Goal: Information Seeking & Learning: Compare options

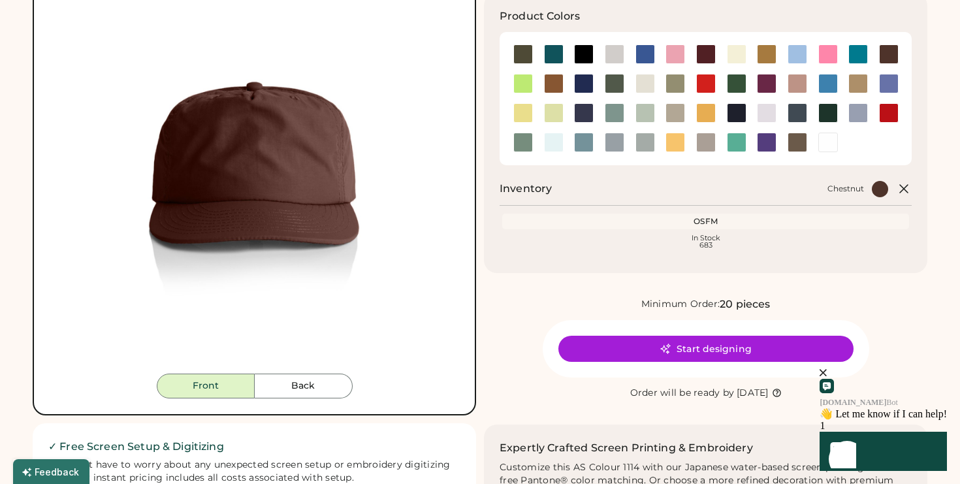
scroll to position [403, 0]
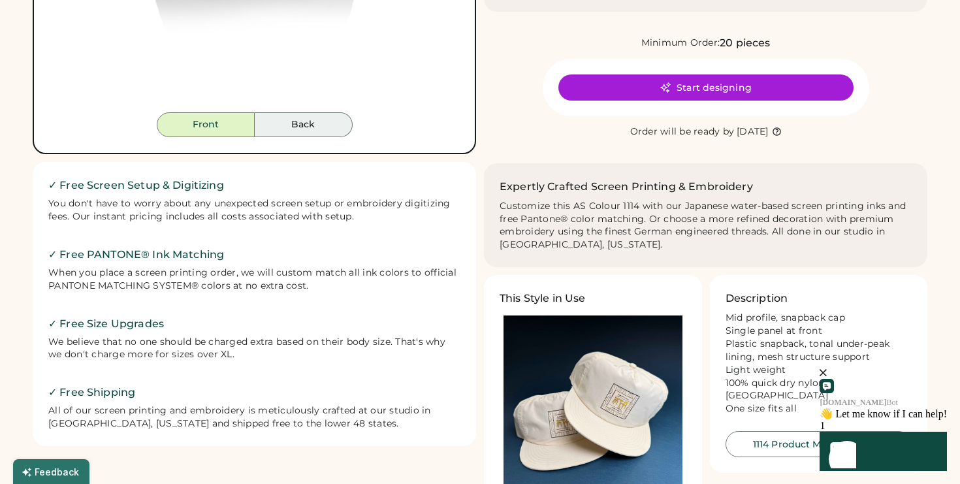
click at [290, 136] on button "Back" at bounding box center [304, 124] width 98 height 25
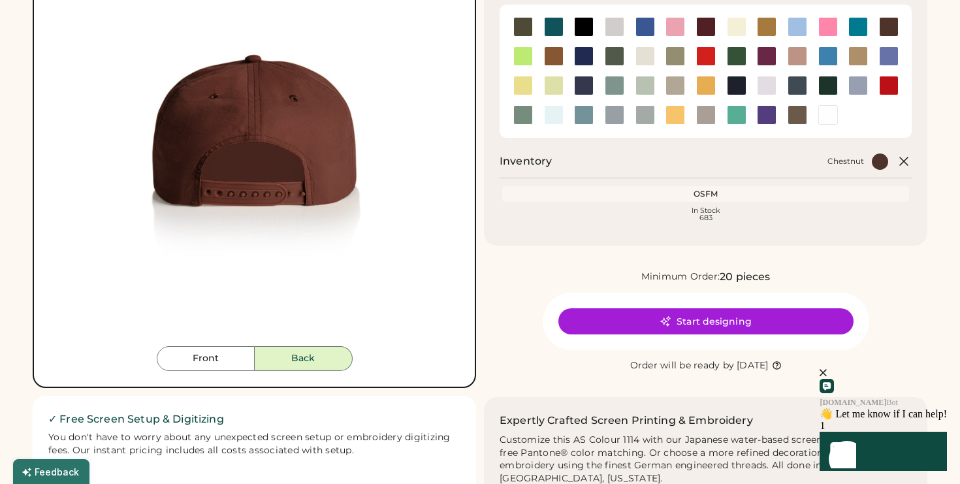
scroll to position [97, 0]
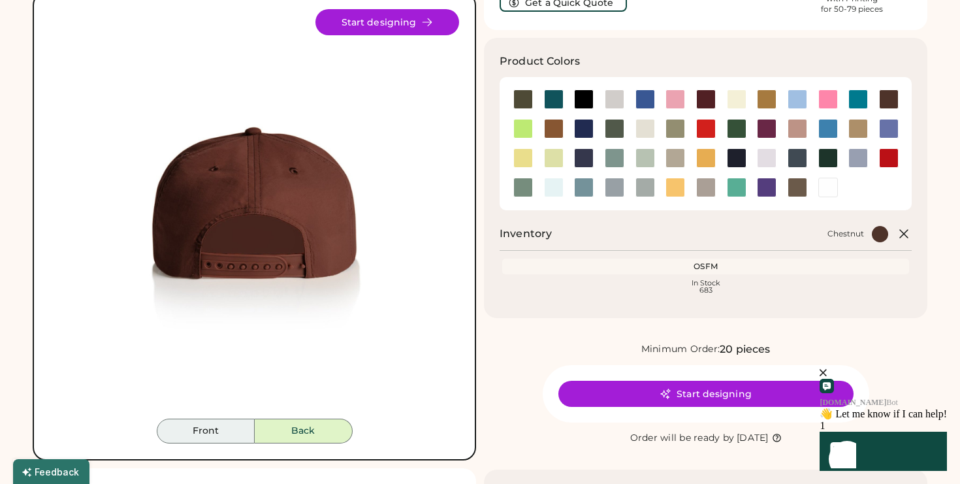
click at [214, 433] on button "Front" at bounding box center [206, 430] width 98 height 25
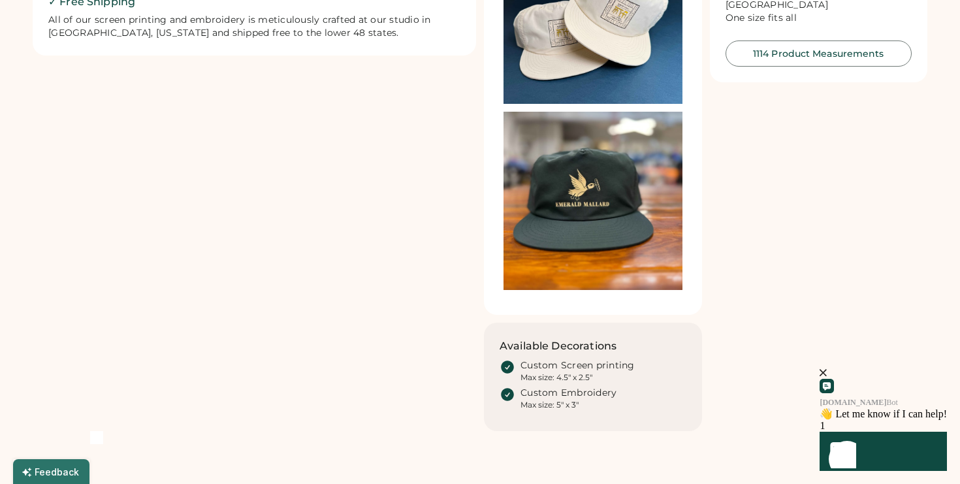
scroll to position [783, 0]
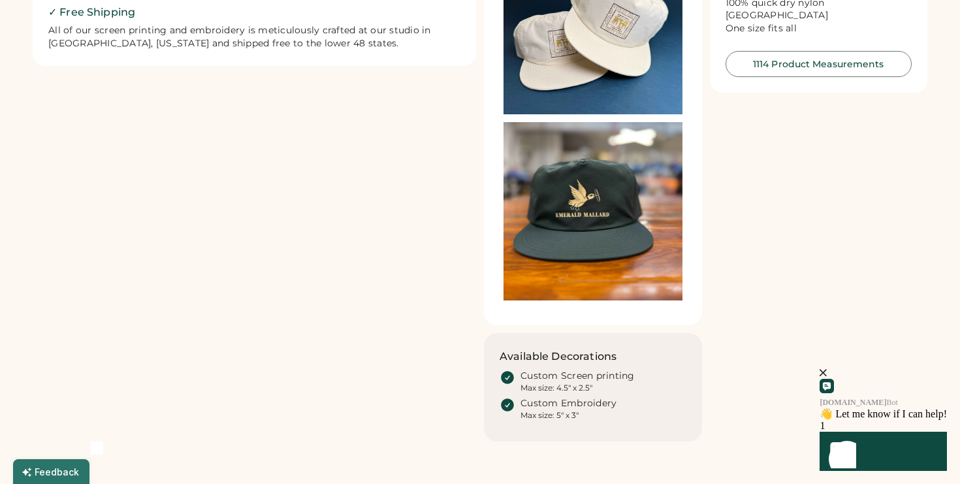
click at [571, 219] on img at bounding box center [592, 211] width 179 height 179
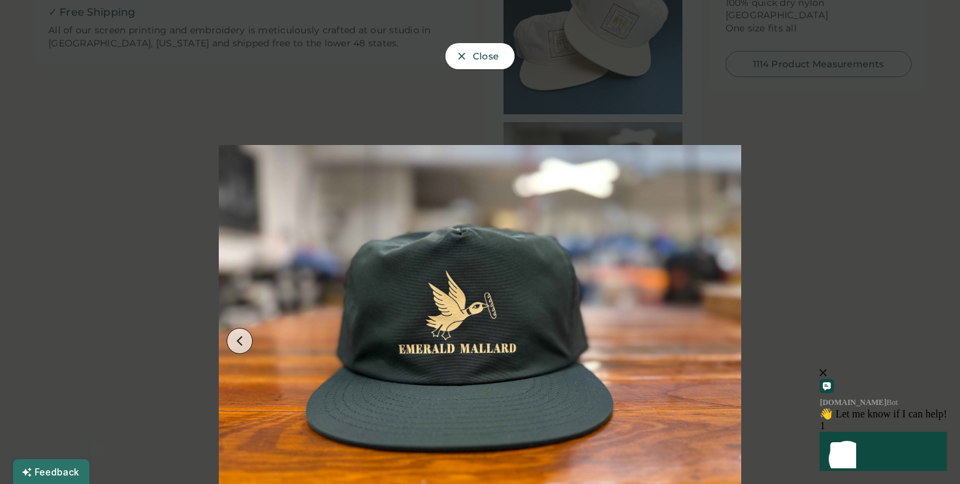
scroll to position [47, 0]
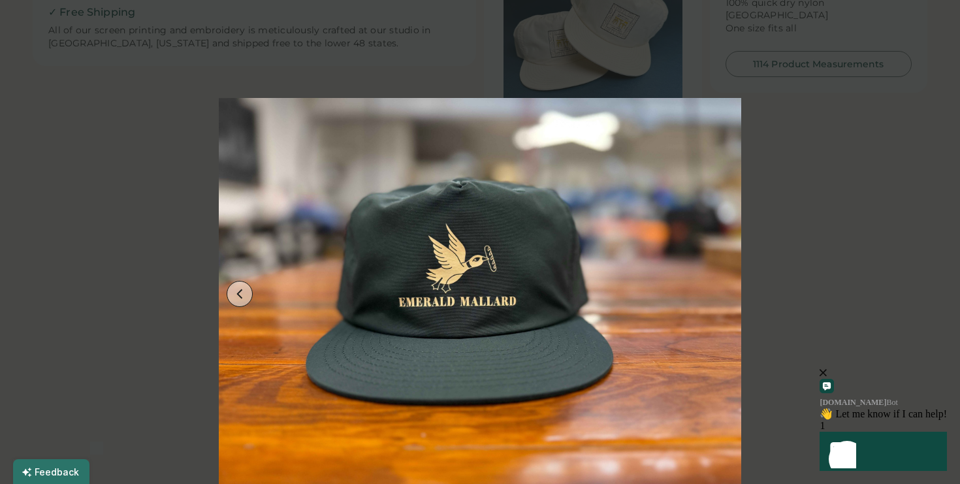
click at [235, 293] on icon at bounding box center [240, 294] width 12 height 12
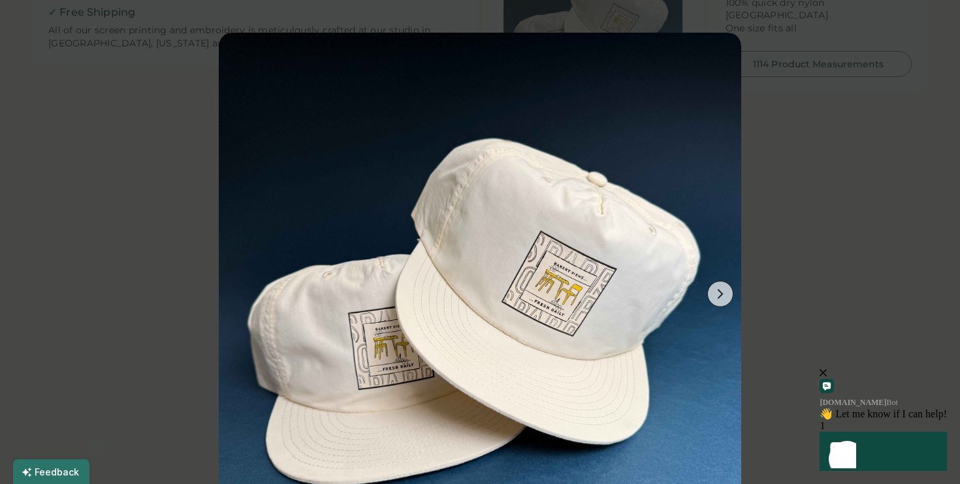
click at [799, 228] on div at bounding box center [480, 242] width 960 height 484
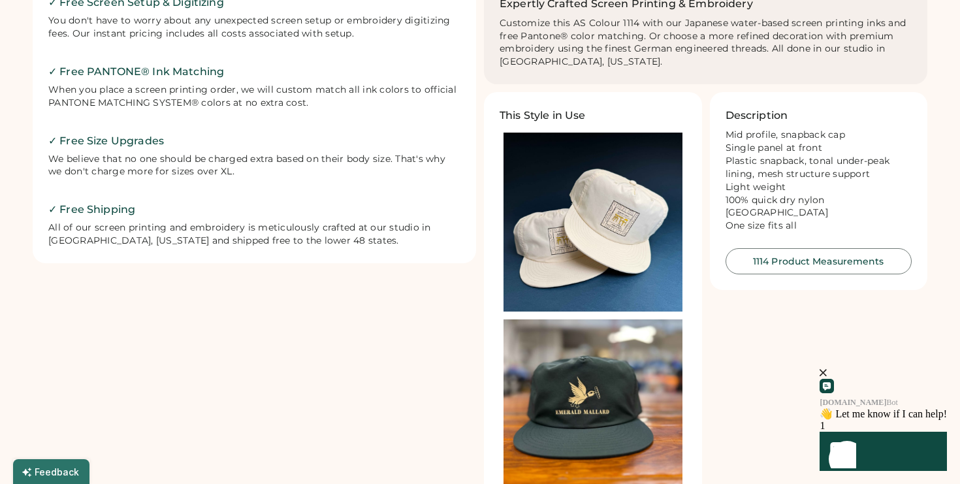
scroll to position [0, 0]
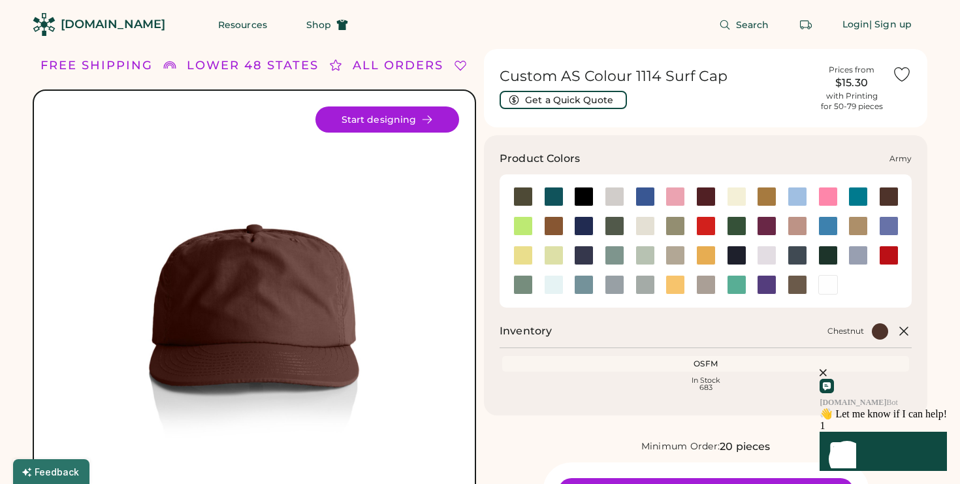
click at [525, 199] on div at bounding box center [523, 197] width 20 height 20
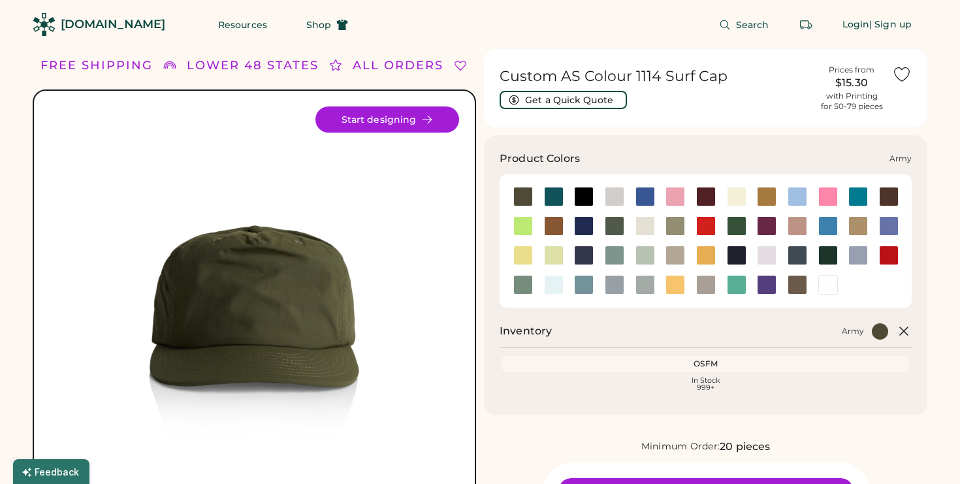
click at [521, 225] on div at bounding box center [523, 226] width 20 height 20
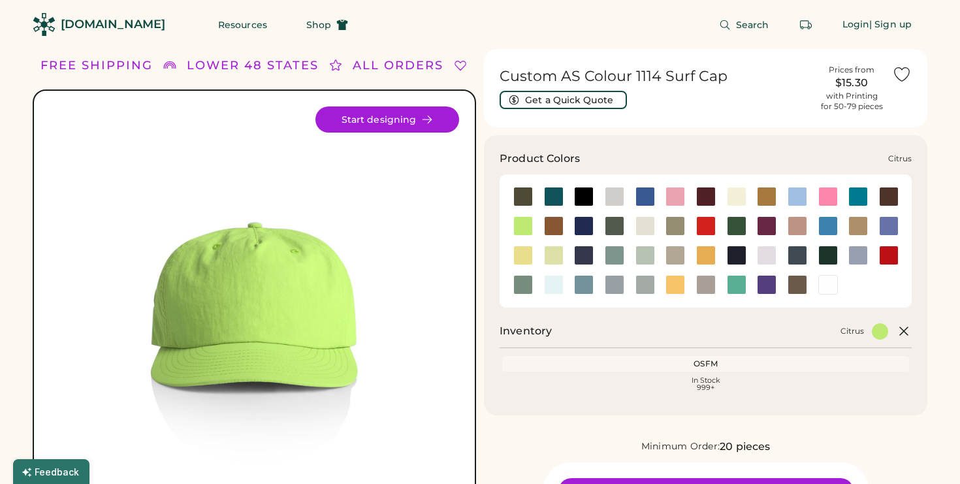
click at [523, 240] on div at bounding box center [522, 225] width 31 height 29
click at [523, 251] on div at bounding box center [523, 255] width 20 height 20
click at [526, 287] on div at bounding box center [523, 285] width 20 height 20
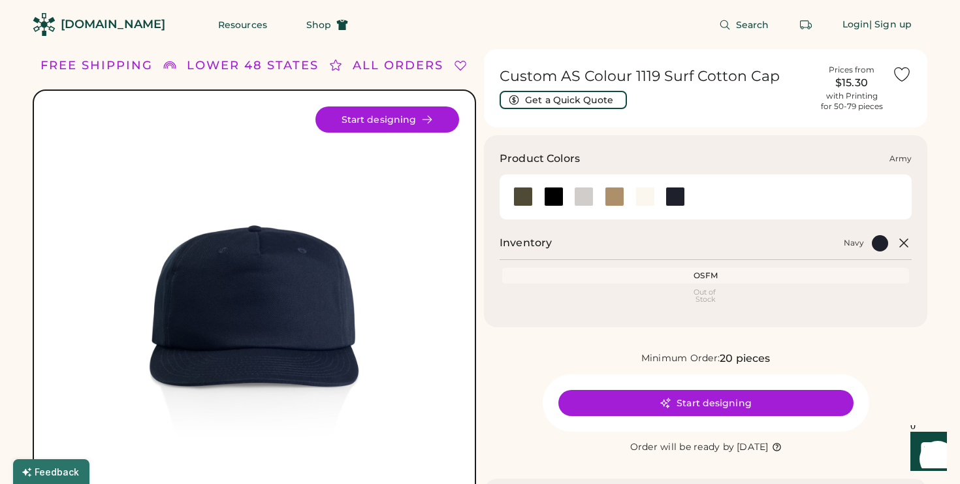
click at [525, 201] on div at bounding box center [523, 197] width 20 height 20
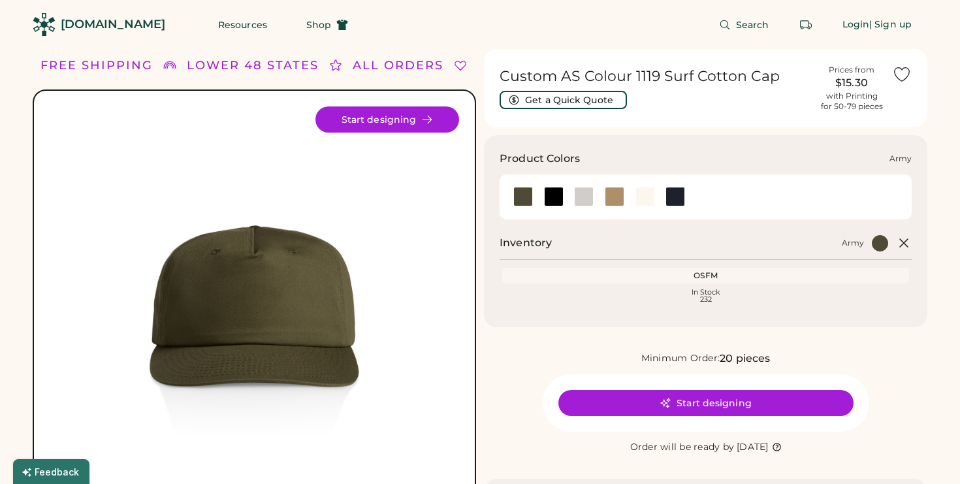
click at [546, 200] on div at bounding box center [554, 197] width 20 height 20
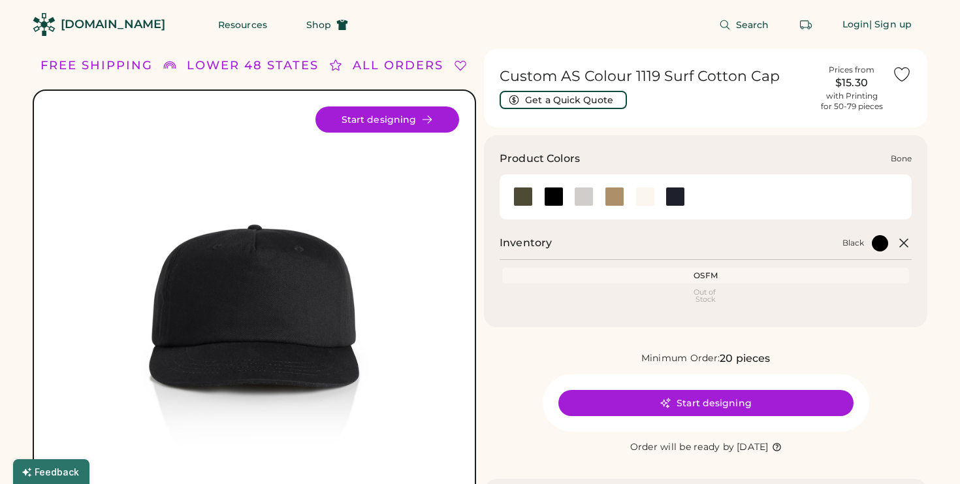
click at [578, 198] on div at bounding box center [584, 197] width 20 height 20
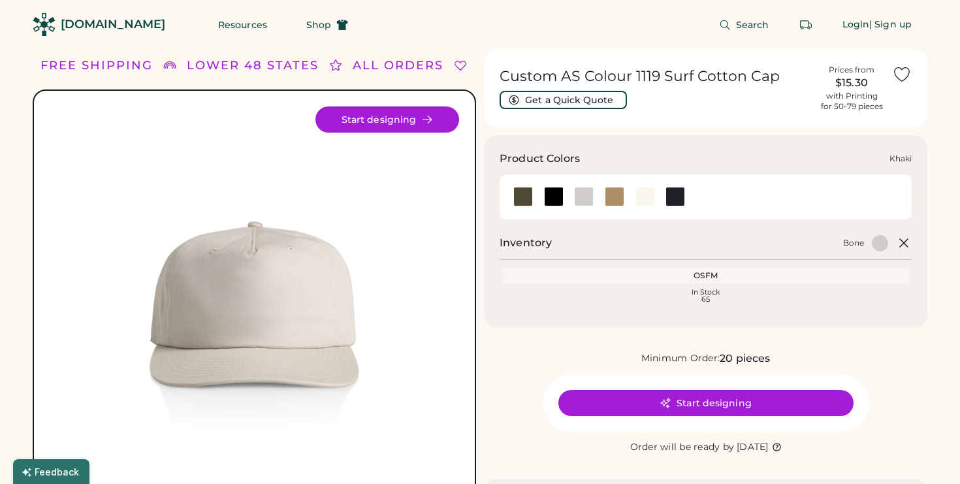
click at [602, 199] on div at bounding box center [614, 197] width 31 height 20
click at [550, 198] on div at bounding box center [554, 197] width 20 height 20
